Goal: Information Seeking & Learning: Learn about a topic

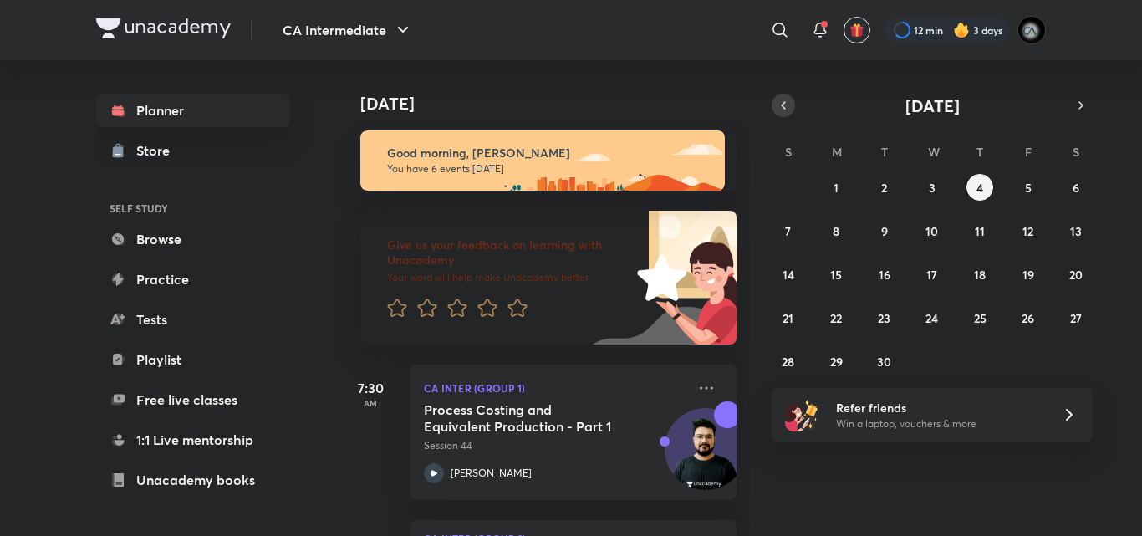
click at [780, 109] on icon "button" at bounding box center [782, 105] width 13 height 15
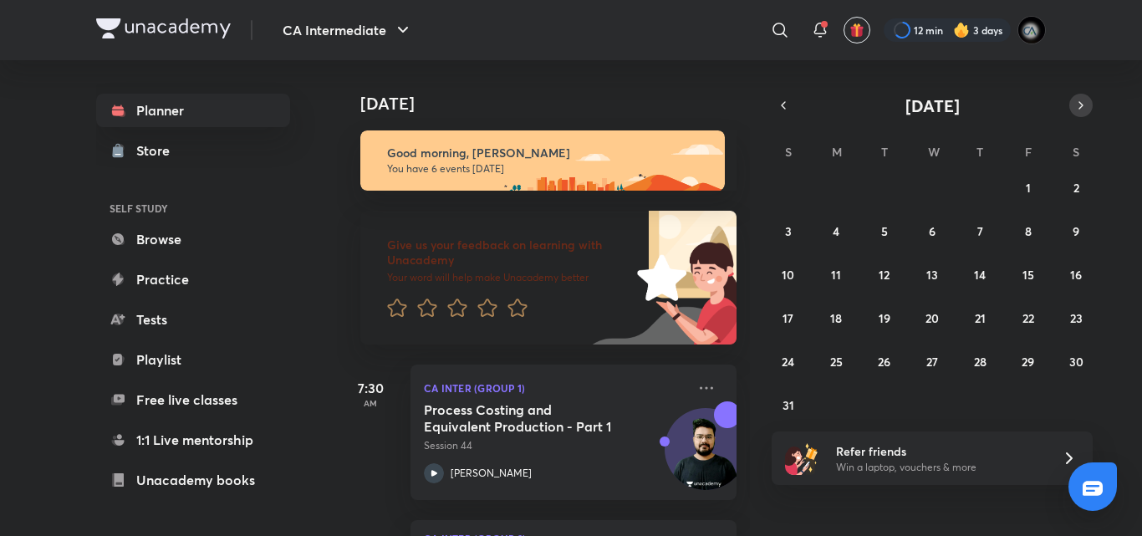
click at [1086, 111] on icon "button" at bounding box center [1080, 105] width 13 height 15
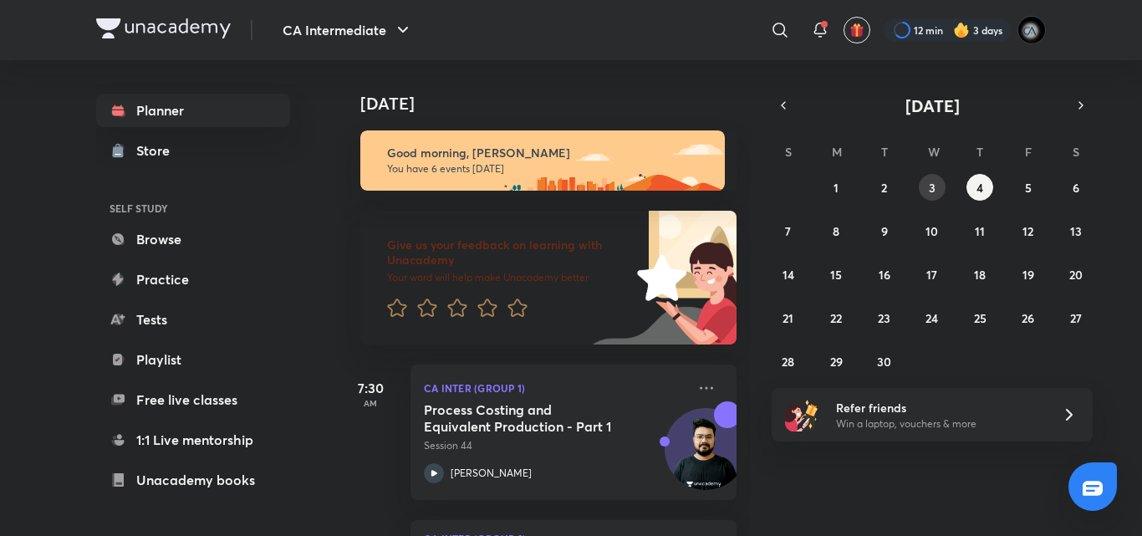
click at [936, 181] on button "3" at bounding box center [932, 187] width 27 height 27
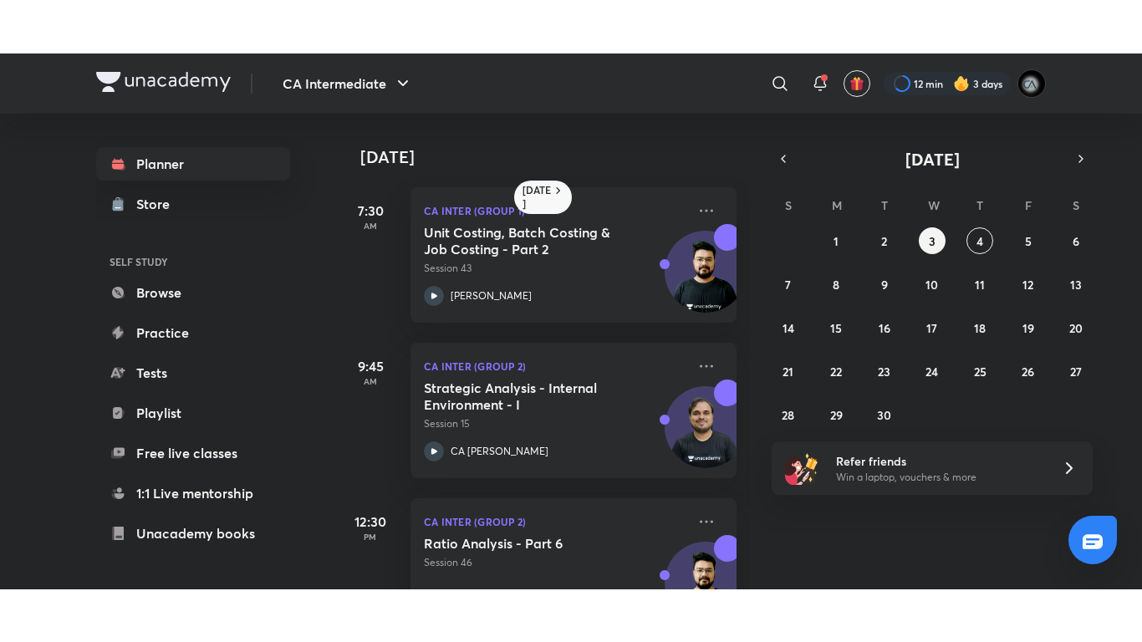
scroll to position [405, 0]
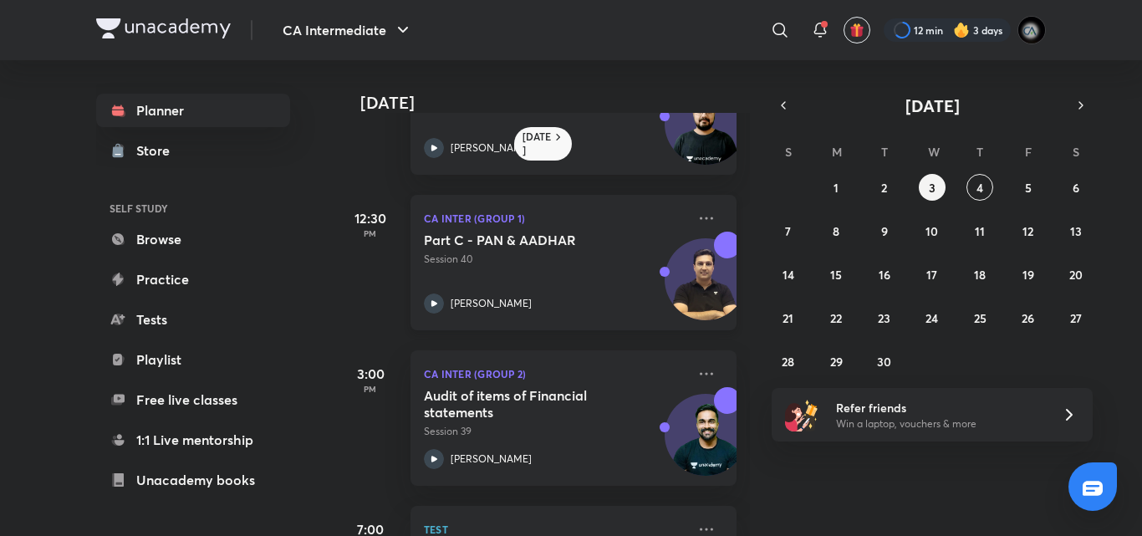
click at [570, 271] on div "Part C - PAN & AADHAR Session 40 [PERSON_NAME]" at bounding box center [555, 273] width 262 height 82
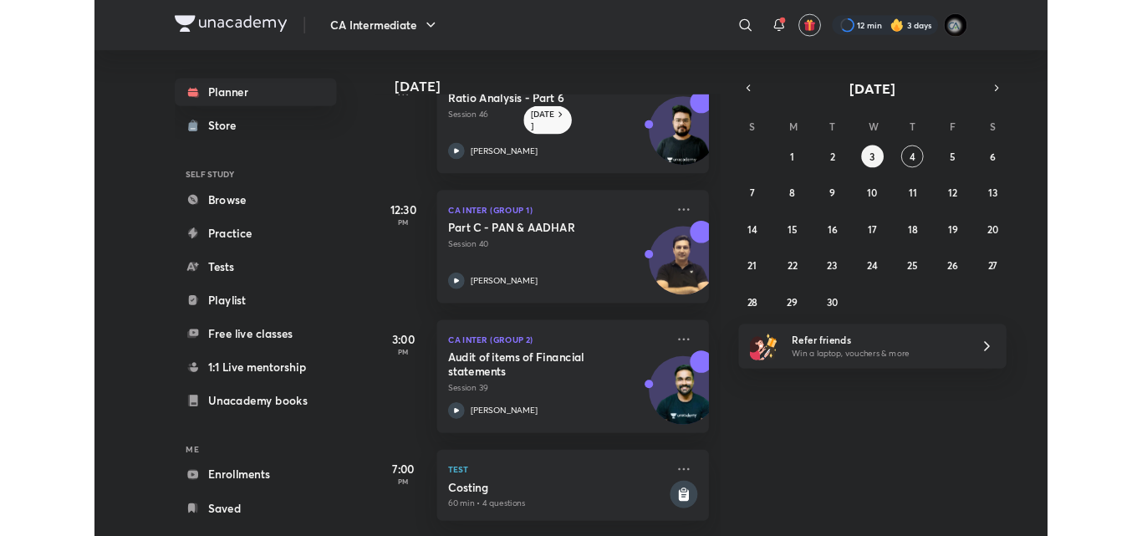
scroll to position [385, 0]
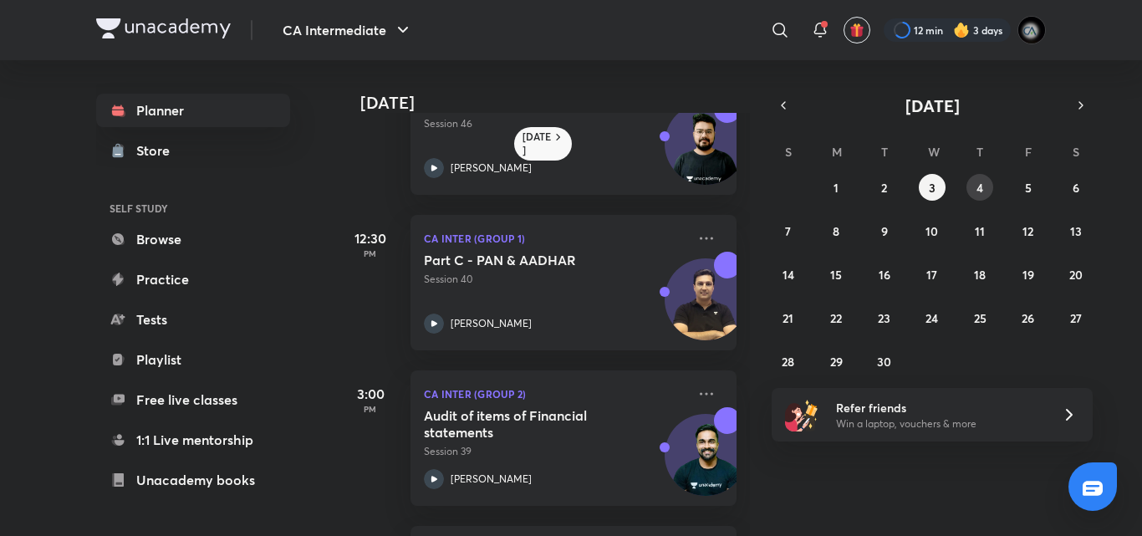
click at [977, 188] on abbr "4" at bounding box center [979, 188] width 7 height 16
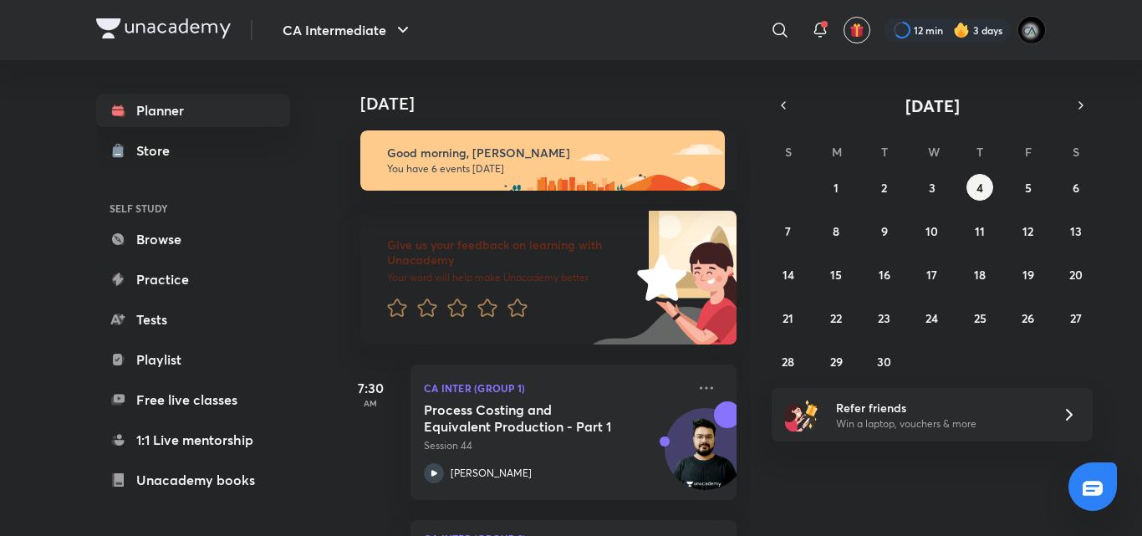
scroll to position [405, 0]
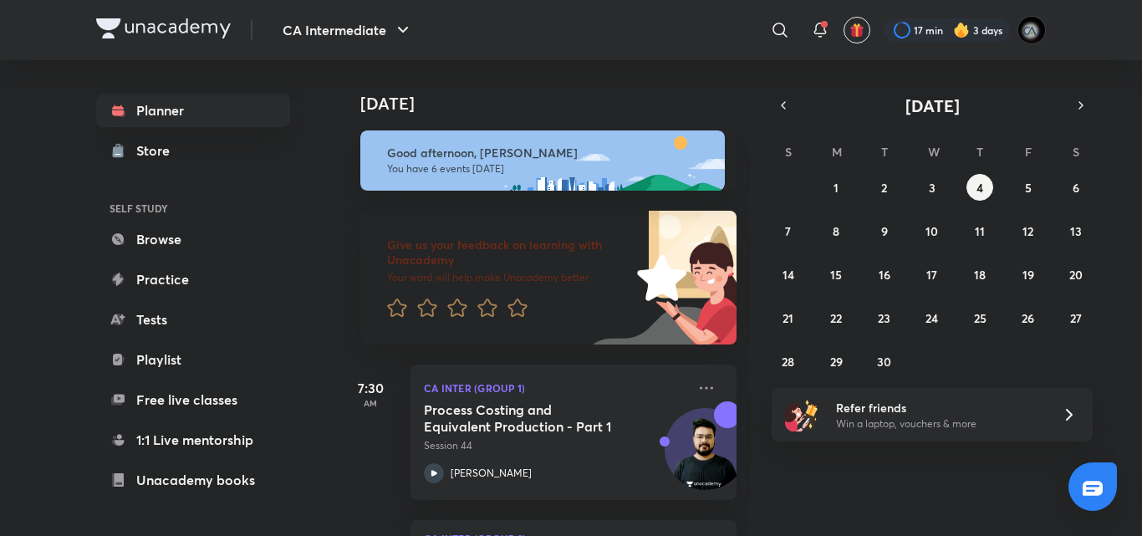
scroll to position [405, 0]
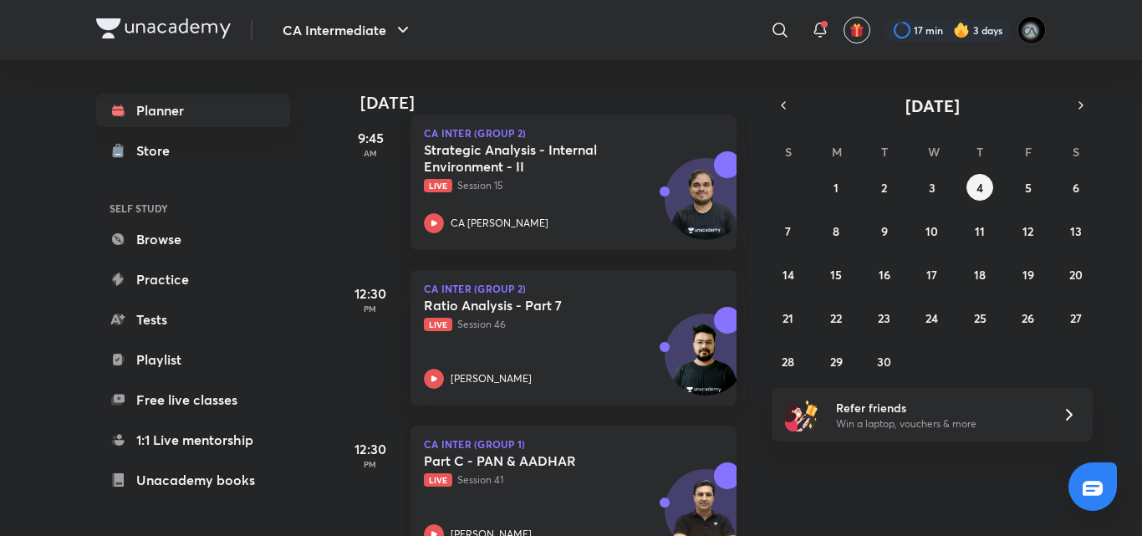
click at [571, 485] on p "Live Session 41" at bounding box center [555, 479] width 262 height 15
